Goal: Transaction & Acquisition: Purchase product/service

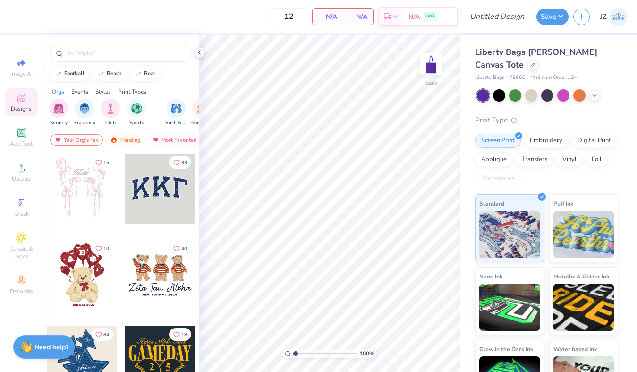
click at [175, 192] on div at bounding box center [160, 188] width 70 height 70
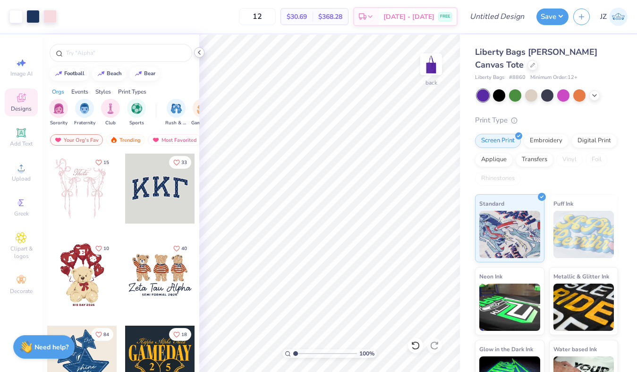
click at [198, 50] on icon at bounding box center [199, 53] width 8 height 8
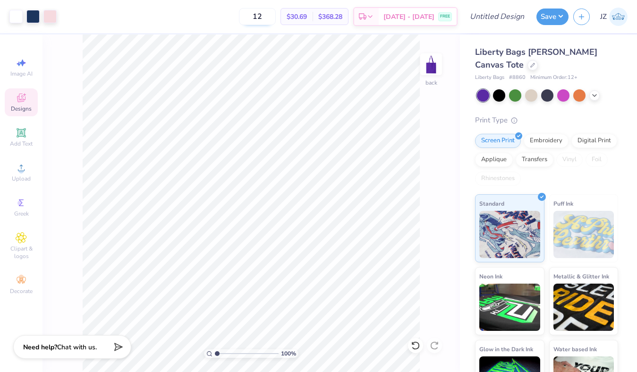
click at [276, 16] on input "12" at bounding box center [257, 16] width 37 height 17
type input "1"
type input "25"
